Goal: Task Accomplishment & Management: Use online tool/utility

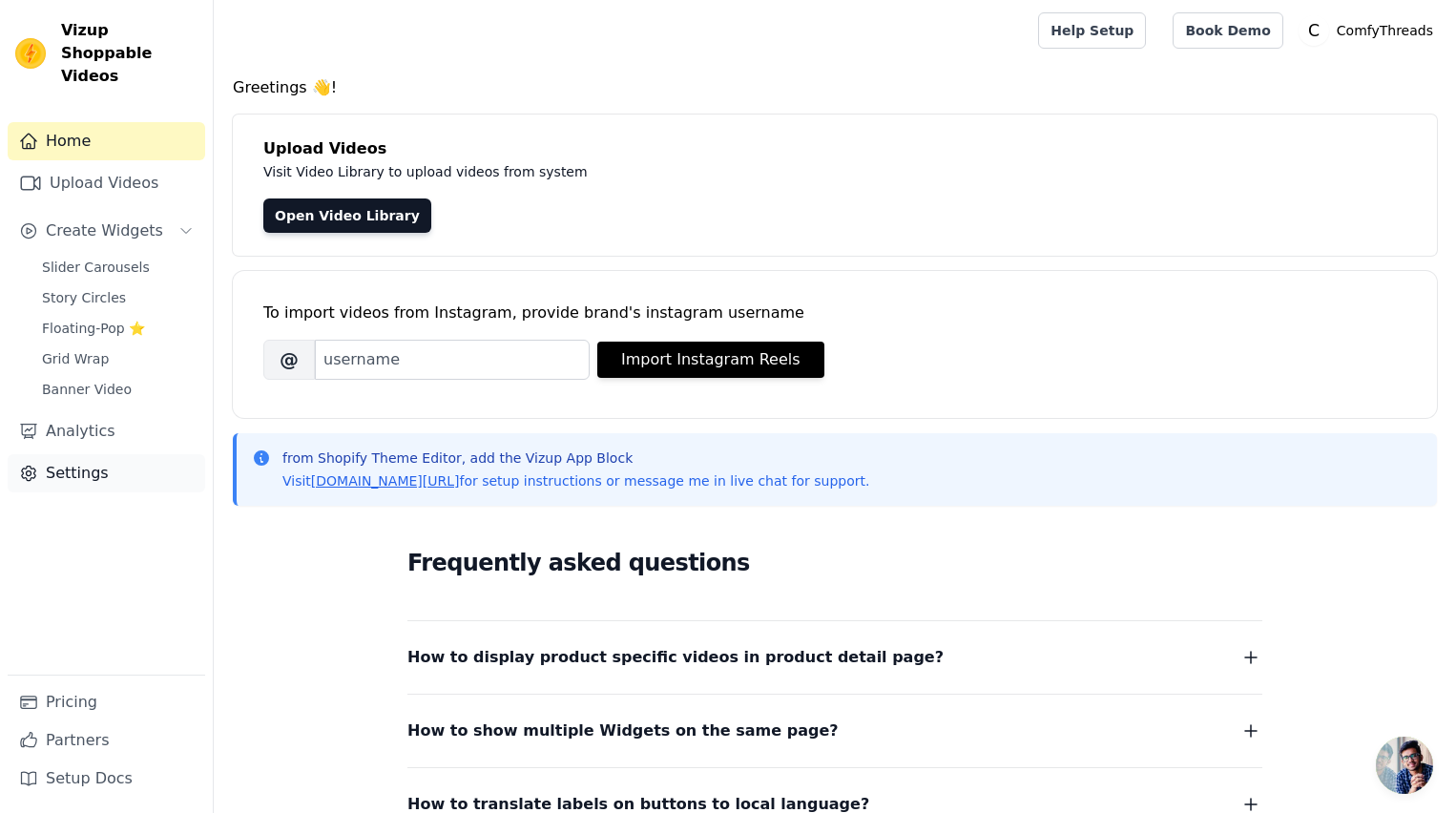
click at [87, 454] on link "Settings" at bounding box center [106, 472] width 197 height 38
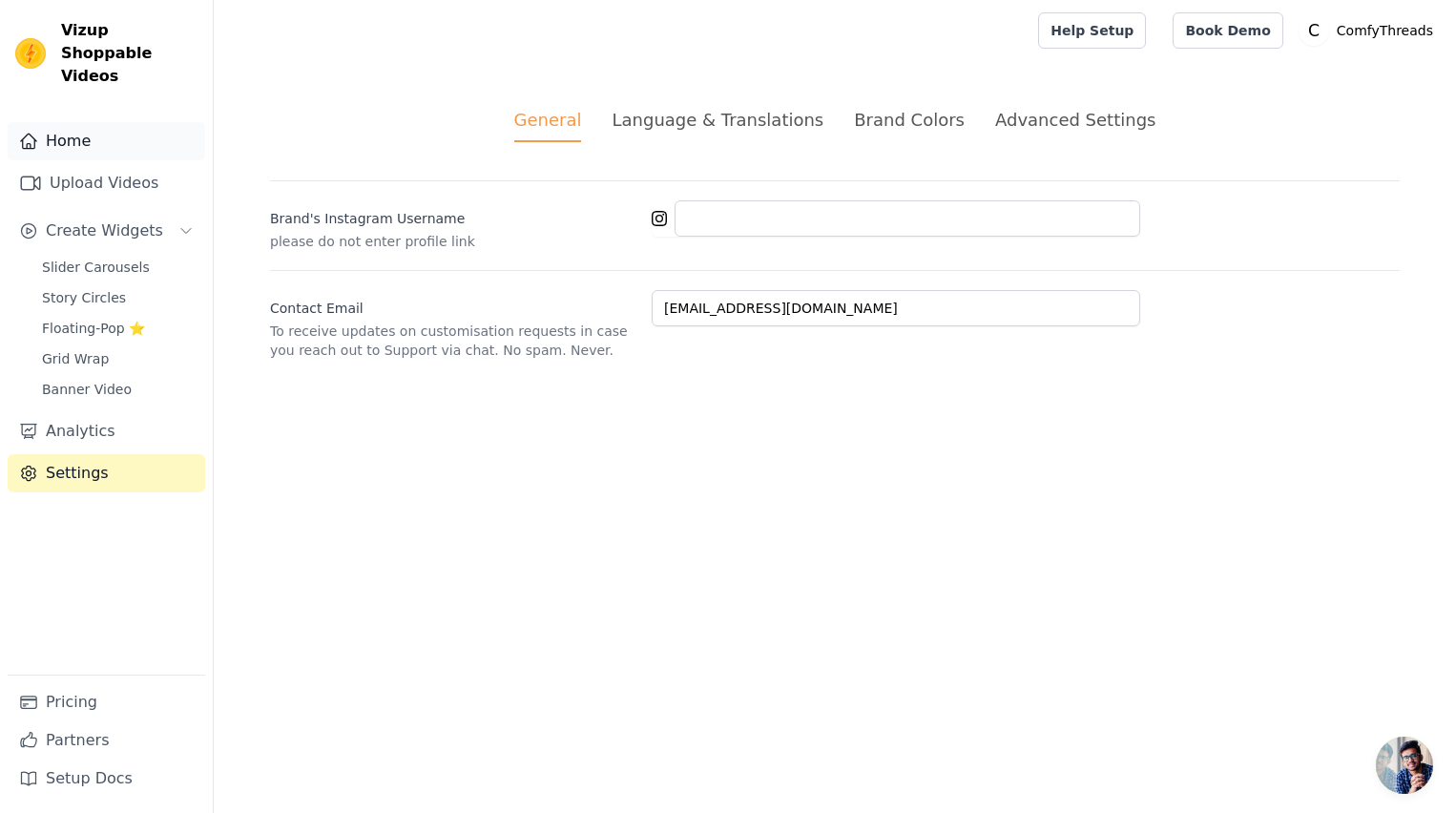
click at [77, 122] on link "Home" at bounding box center [106, 140] width 197 height 38
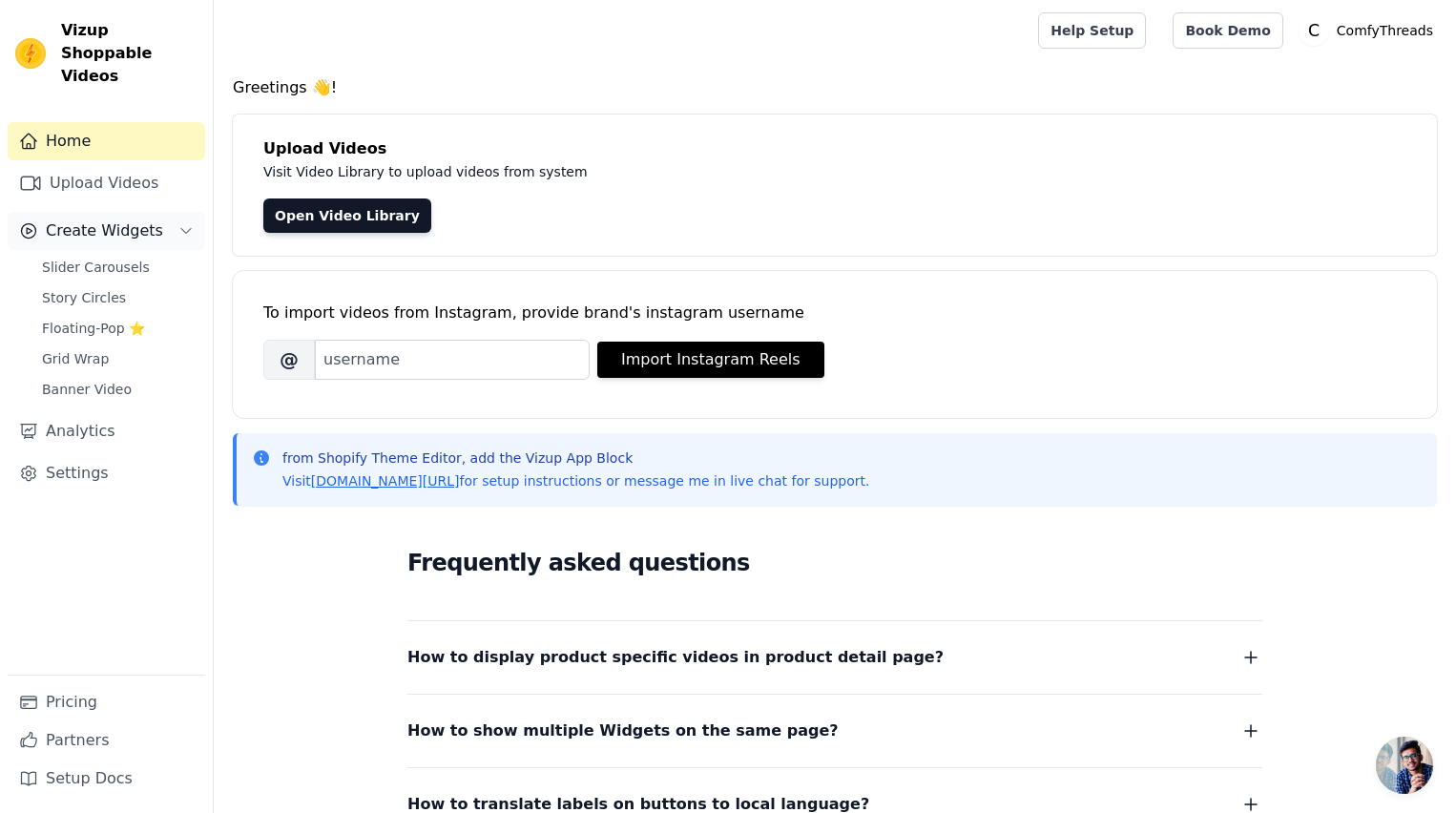
click at [96, 220] on span "Create Widgets" at bounding box center [104, 231] width 117 height 23
click at [92, 257] on span "Slider Carousels" at bounding box center [95, 267] width 107 height 19
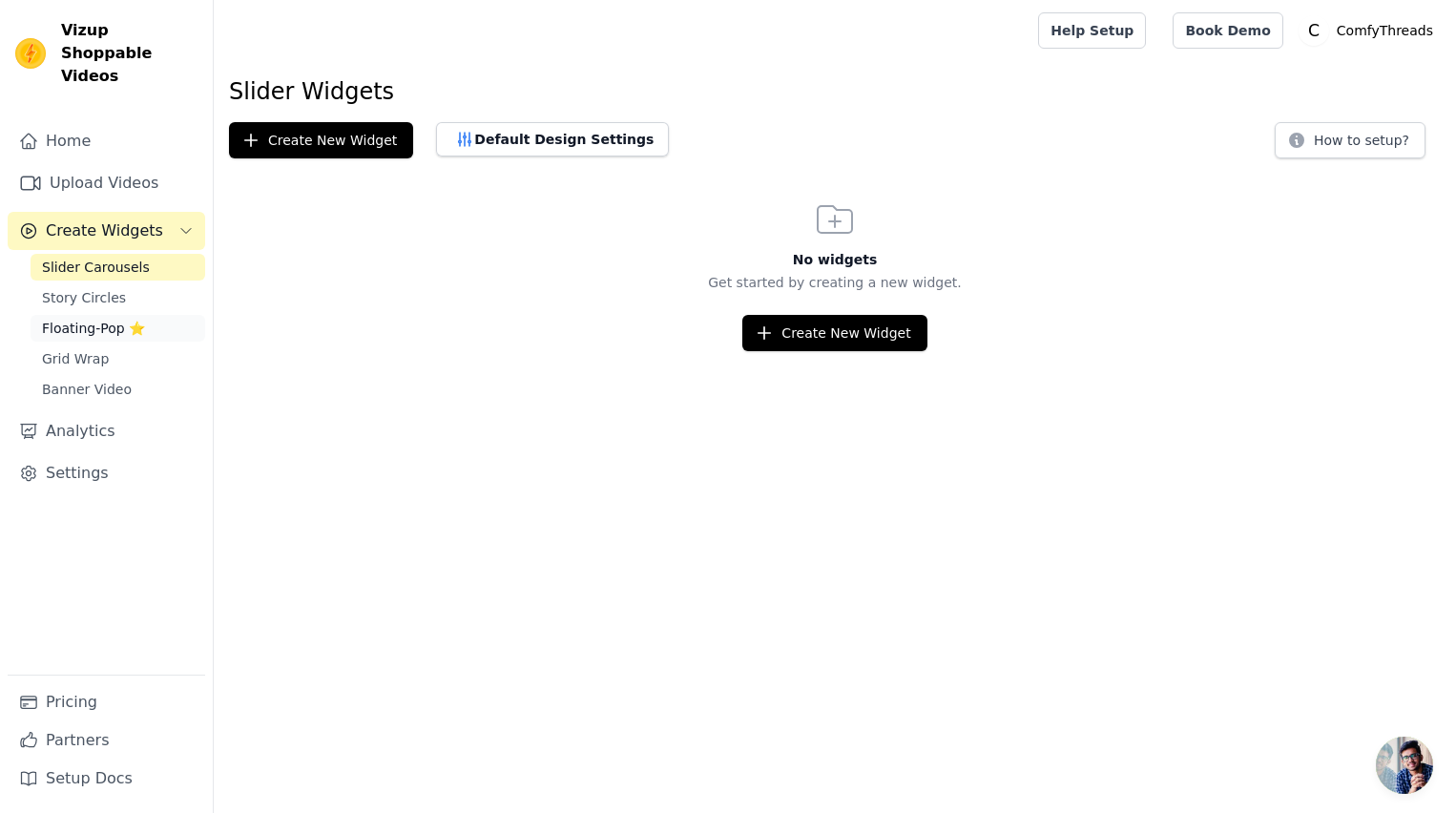
click at [91, 318] on span "Floating-Pop ⭐" at bounding box center [93, 328] width 104 height 19
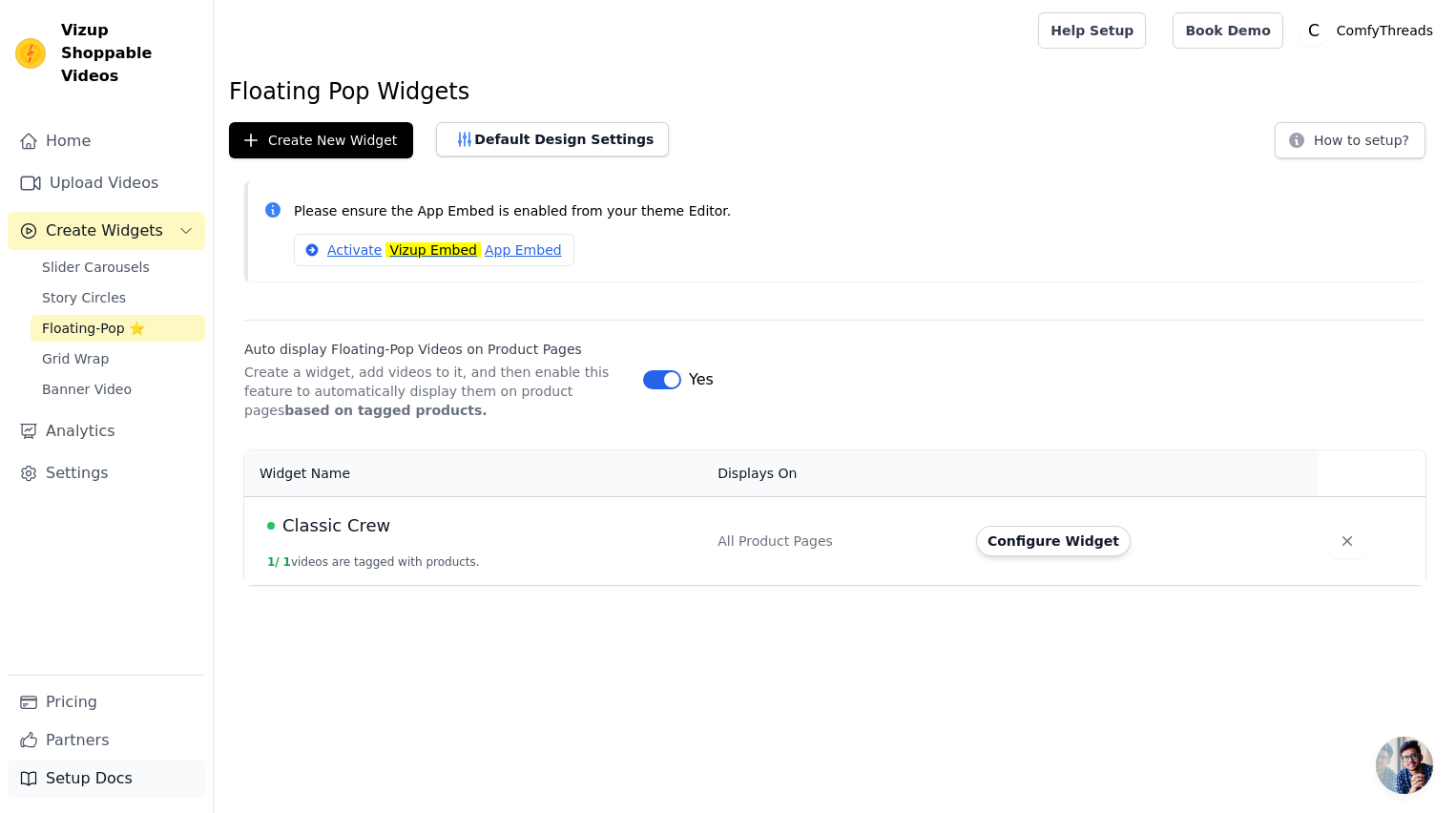
click at [120, 772] on link "Setup Docs" at bounding box center [106, 778] width 197 height 38
click at [385, 84] on h1 "Floating Pop Widgets" at bounding box center [835, 92] width 1212 height 31
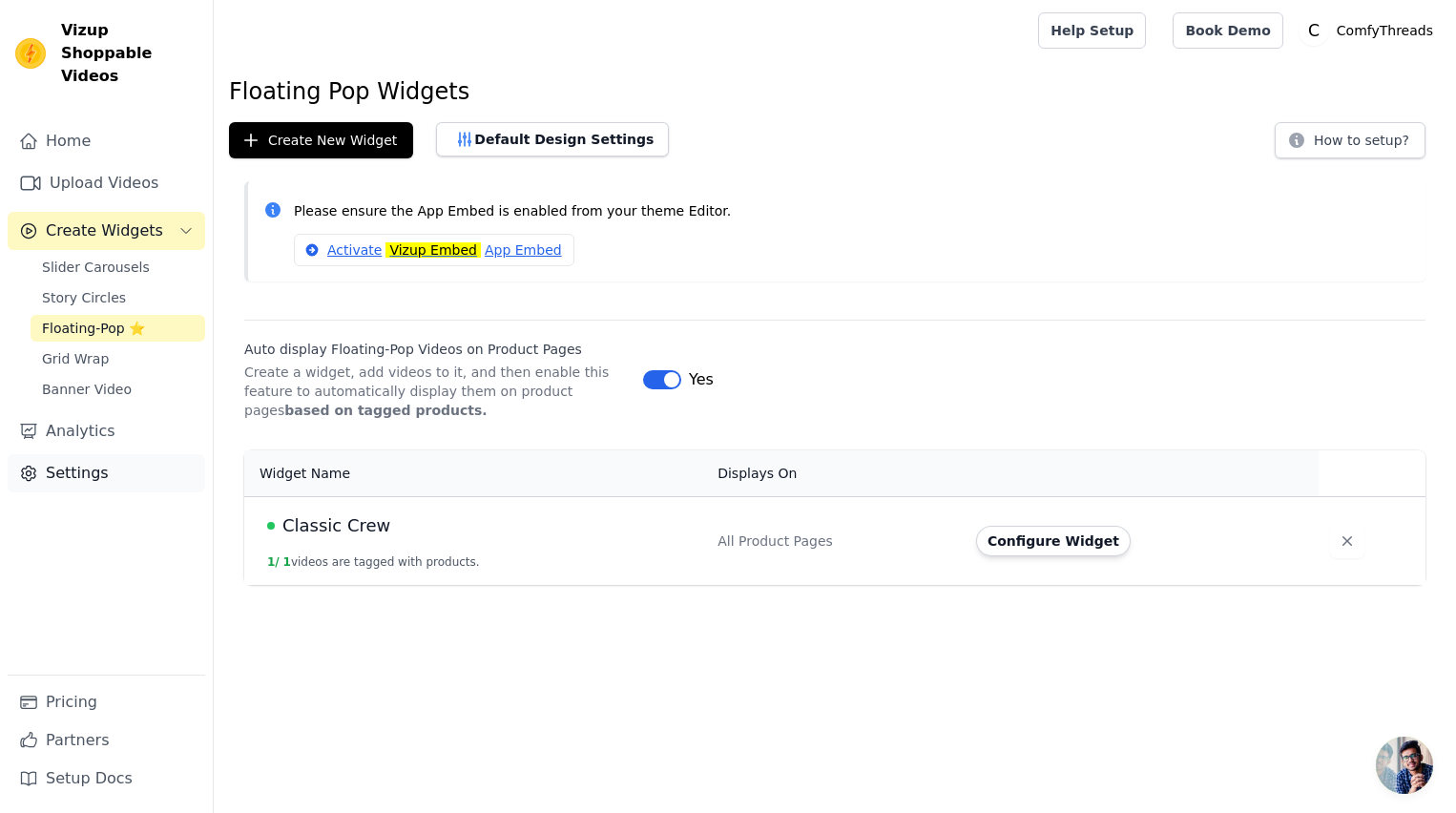
click at [68, 454] on link "Settings" at bounding box center [106, 472] width 197 height 38
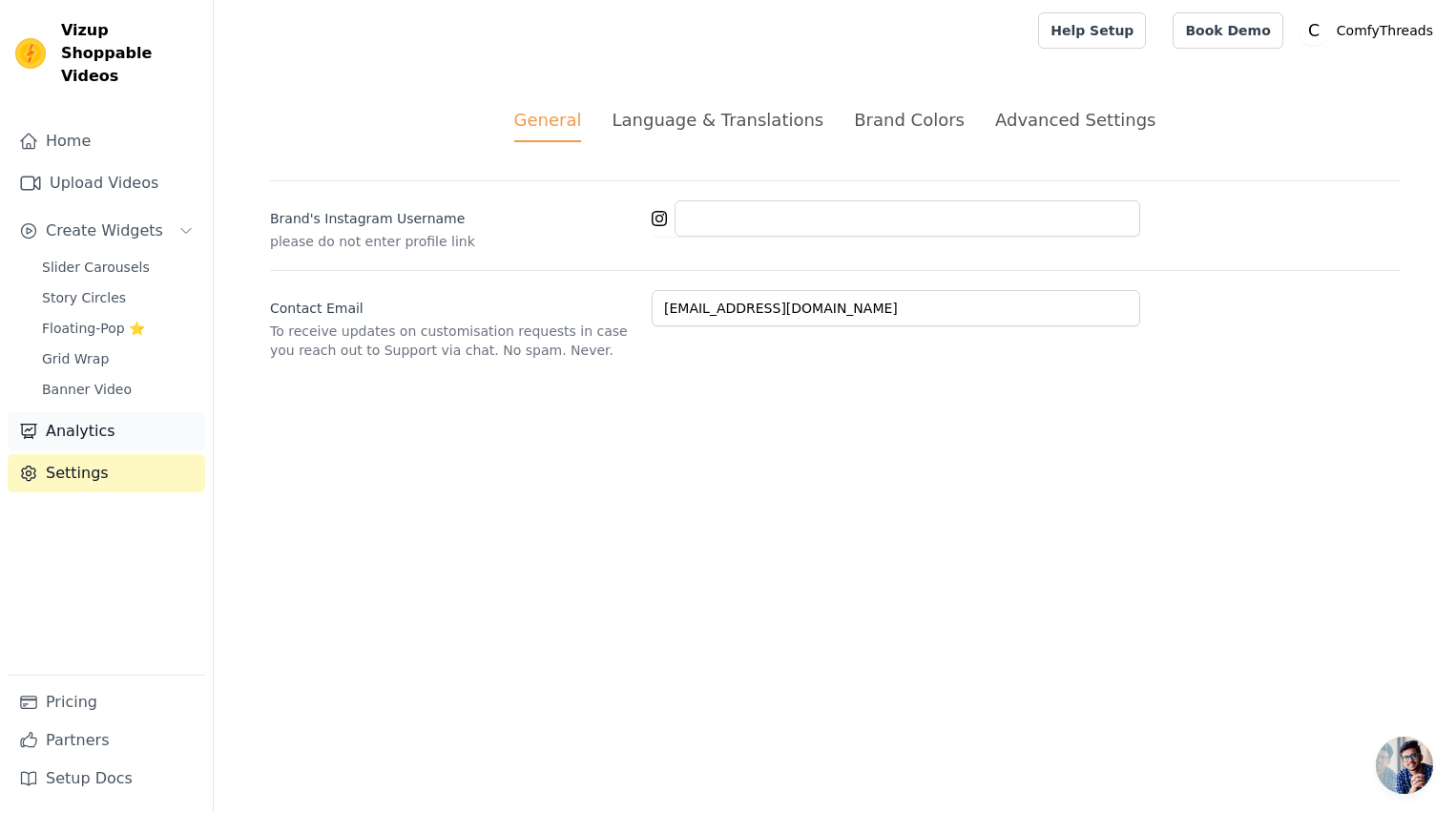
click at [95, 419] on link "Analytics" at bounding box center [106, 431] width 197 height 38
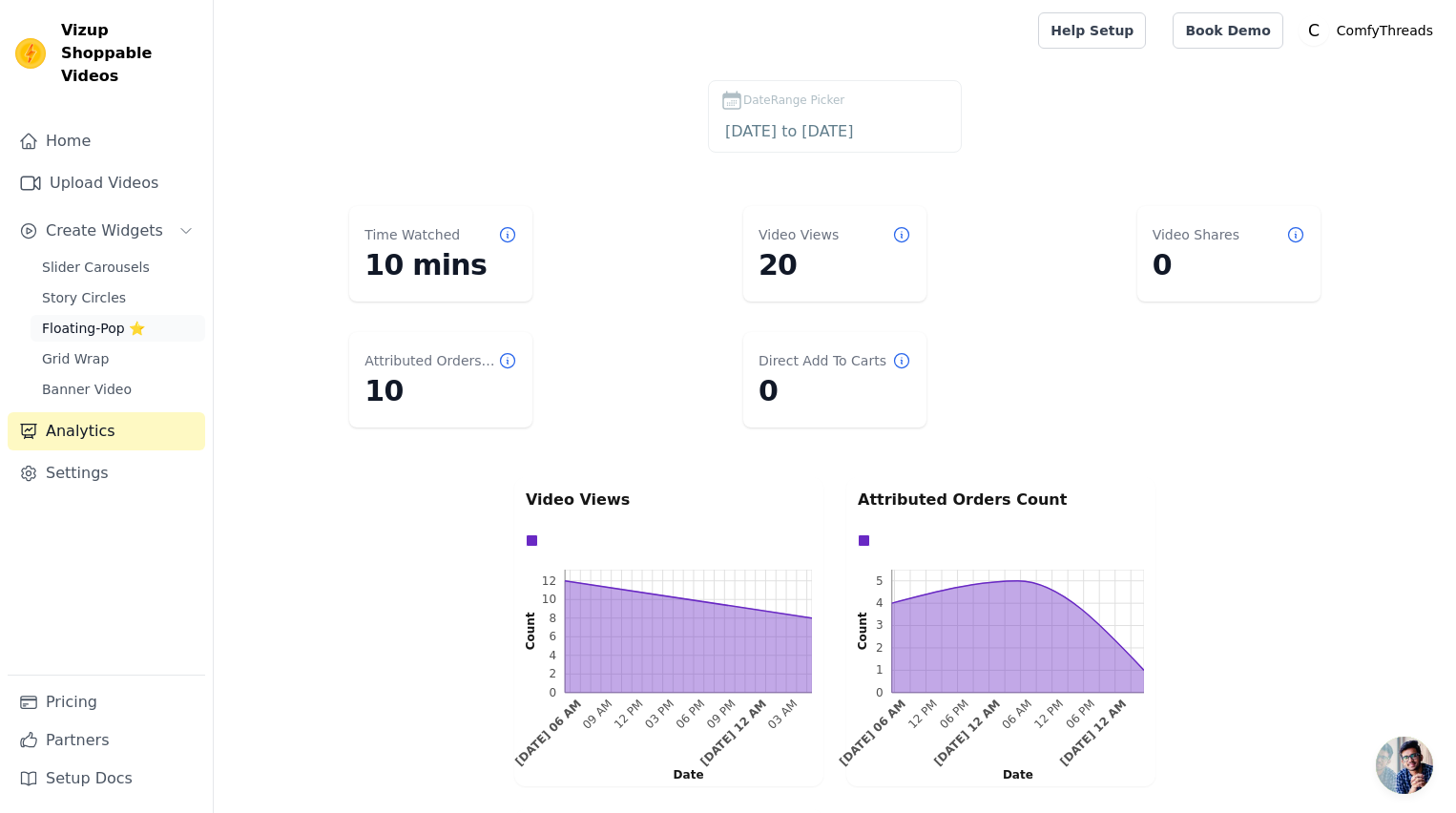
click at [92, 318] on span "Floating-Pop ⭐" at bounding box center [93, 328] width 104 height 19
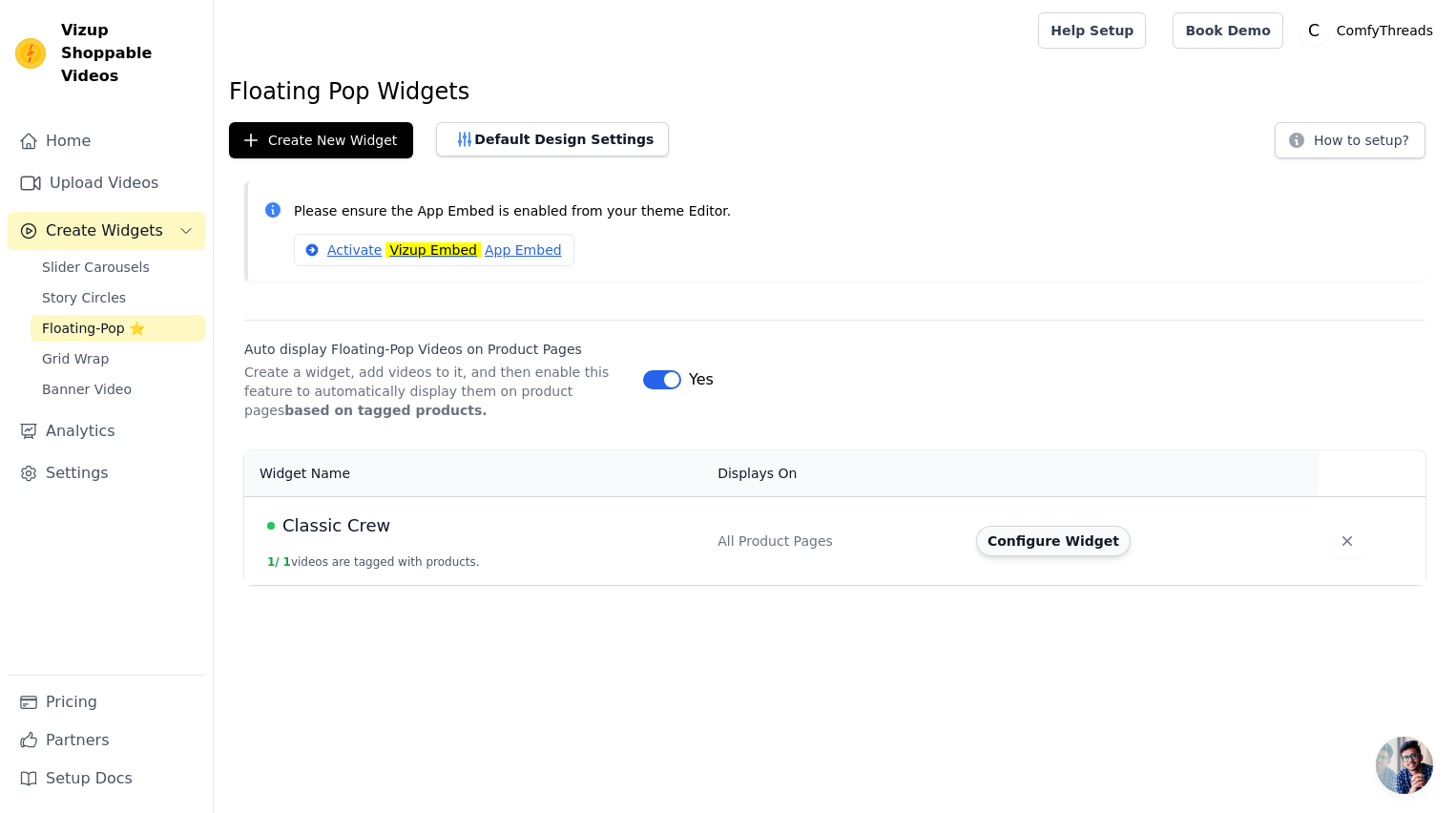
click at [1071, 550] on button "Configure Widget" at bounding box center [1054, 541] width 155 height 31
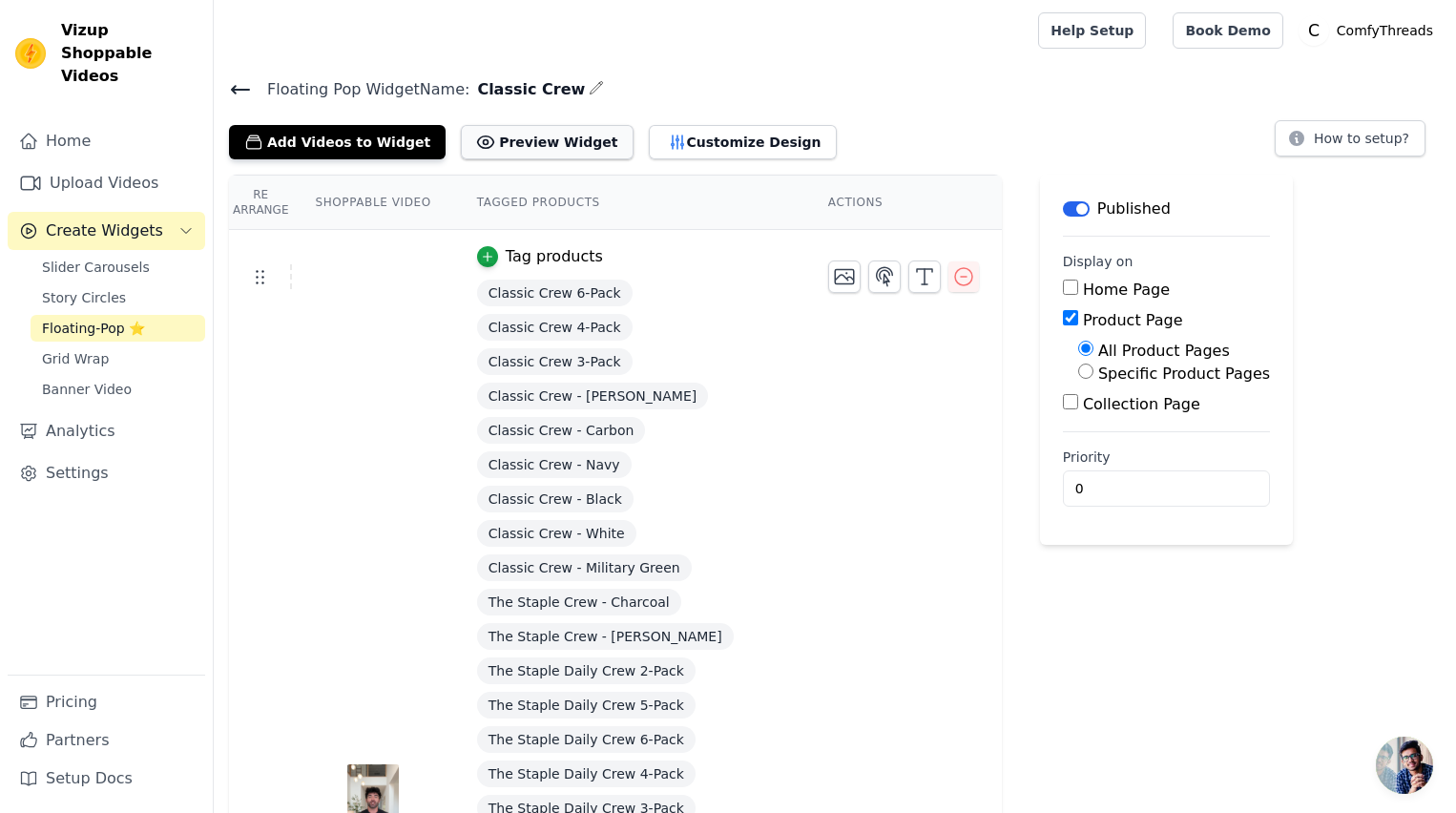
click at [487, 141] on button "Preview Widget" at bounding box center [547, 142] width 172 height 35
click at [1370, 143] on button "How to setup?" at bounding box center [1351, 137] width 151 height 36
